Goal: Communication & Community: Answer question/provide support

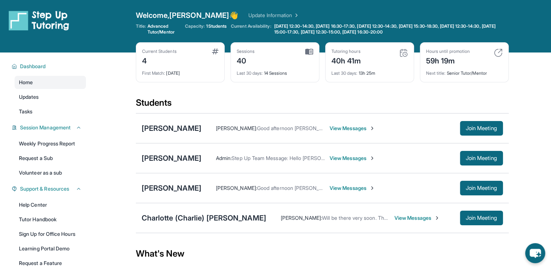
click at [395, 215] on span "View Messages" at bounding box center [417, 217] width 46 height 7
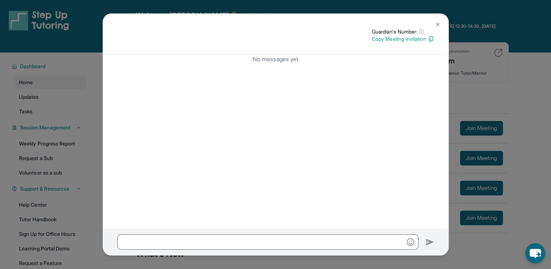
click at [439, 23] on img at bounding box center [438, 24] width 6 height 6
